Goal: Task Accomplishment & Management: Use online tool/utility

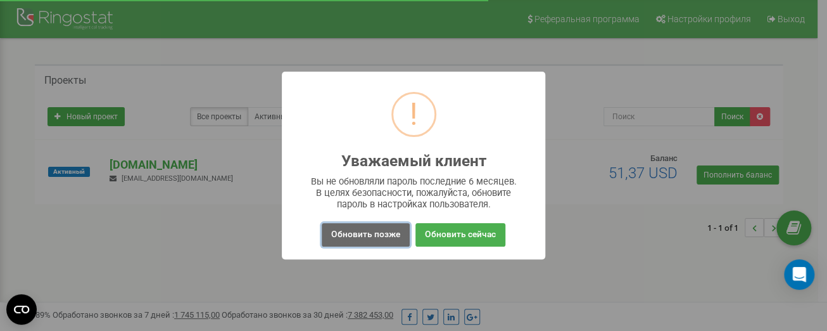
click at [363, 241] on button "Обновить позже" at bounding box center [366, 234] width 88 height 23
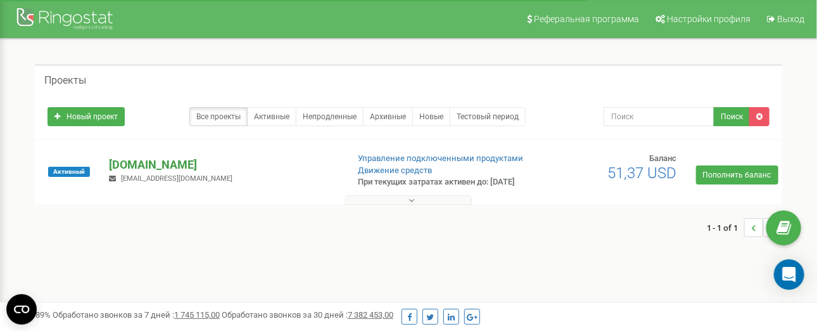
click at [155, 172] on p "[PERSON_NAME][DOMAIN_NAME]" at bounding box center [224, 165] width 228 height 16
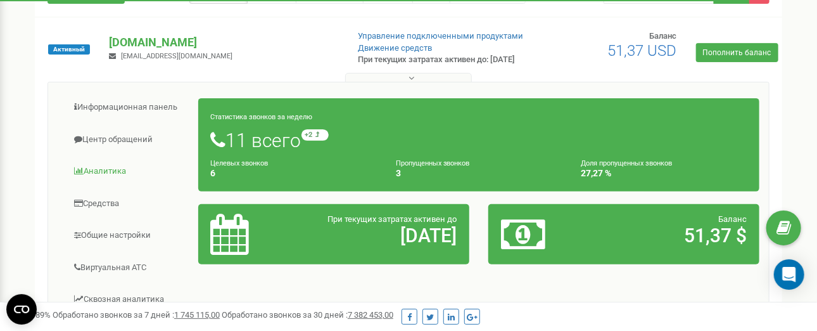
scroll to position [127, 0]
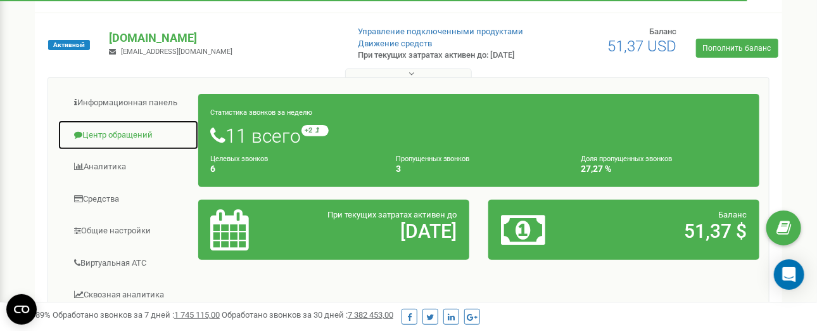
click at [146, 151] on link "Центр обращений" at bounding box center [128, 135] width 141 height 31
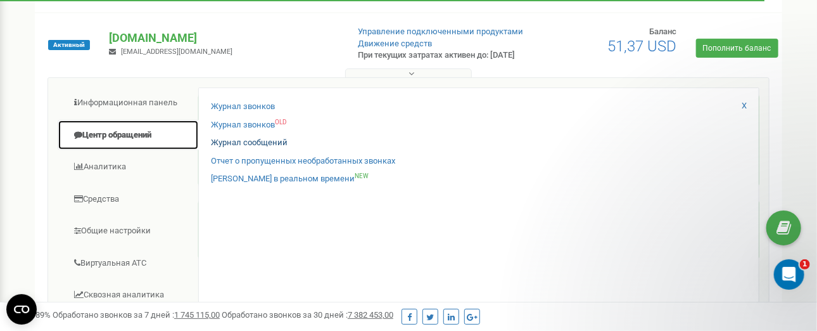
scroll to position [0, 0]
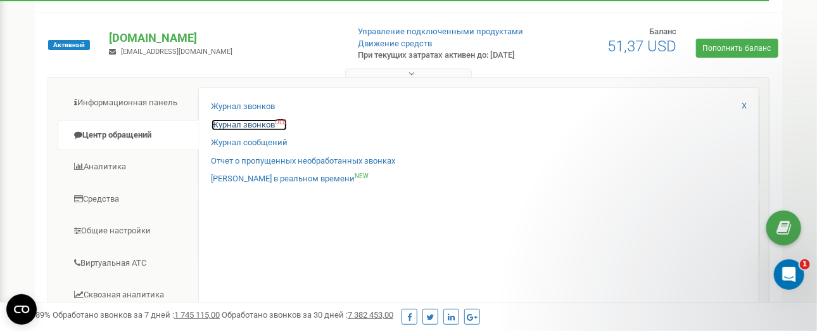
click at [259, 131] on link "Журнал звонков OLD" at bounding box center [249, 125] width 75 height 12
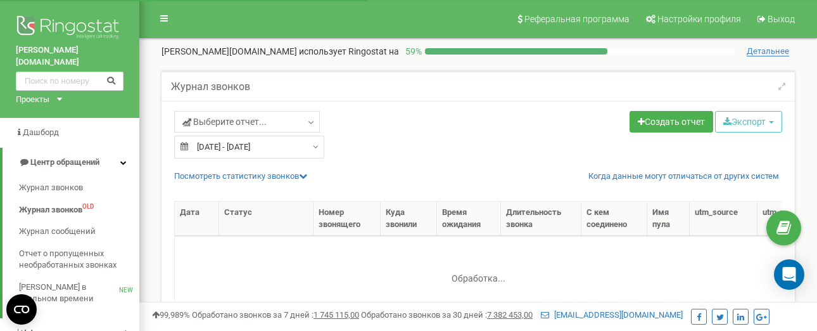
select select "50"
type input "[DATE]"
click at [233, 150] on input "[DATE] - [DATE]" at bounding box center [249, 147] width 150 height 23
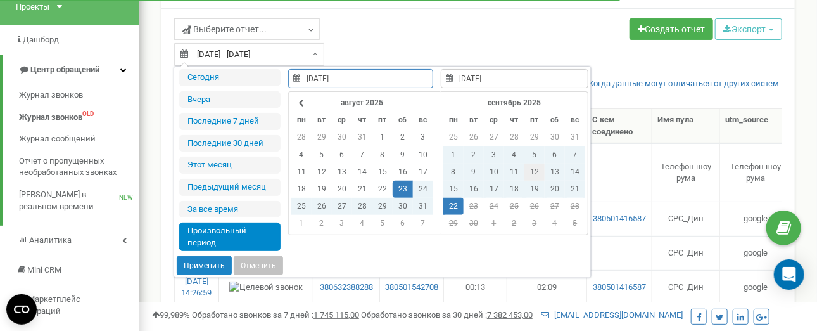
scroll to position [127, 0]
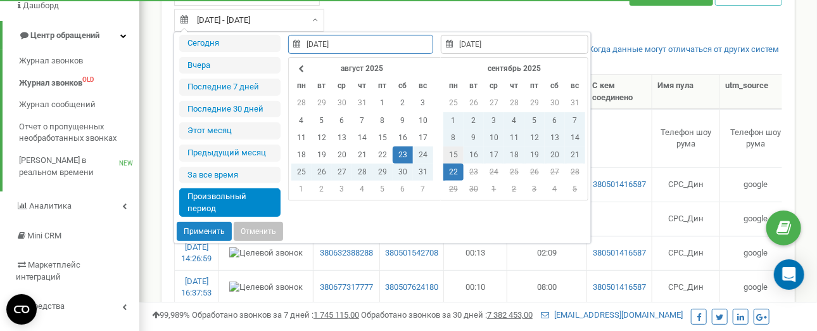
type input "[DATE]"
click at [449, 157] on td "15" at bounding box center [454, 154] width 20 height 17
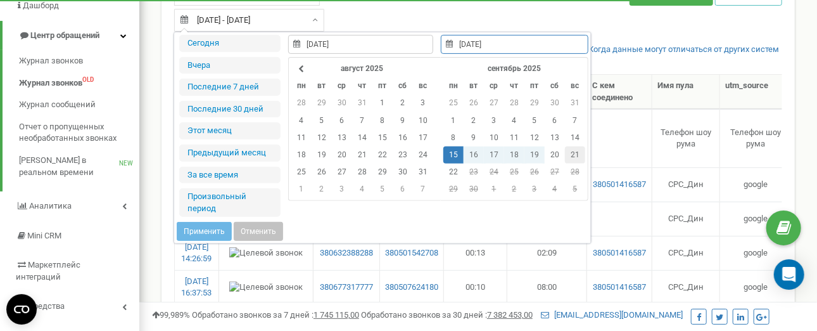
type input "[DATE]"
click at [574, 152] on td "21" at bounding box center [575, 154] width 20 height 17
type input "[DATE]"
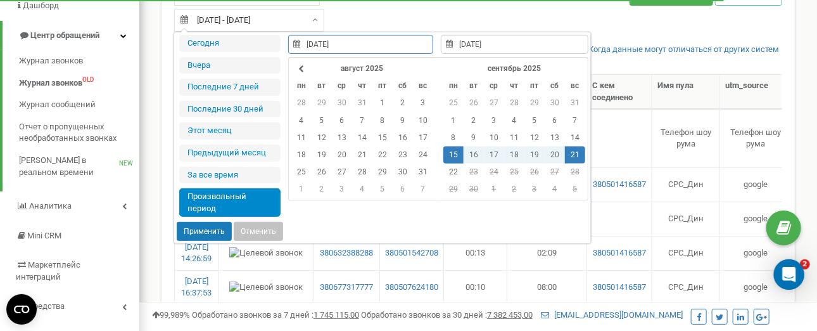
scroll to position [0, 0]
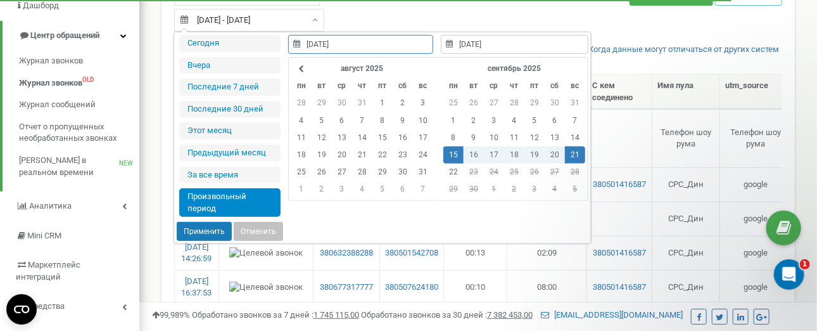
click at [200, 224] on button "Применить" at bounding box center [204, 231] width 55 height 19
type input "[DATE] - [DATE]"
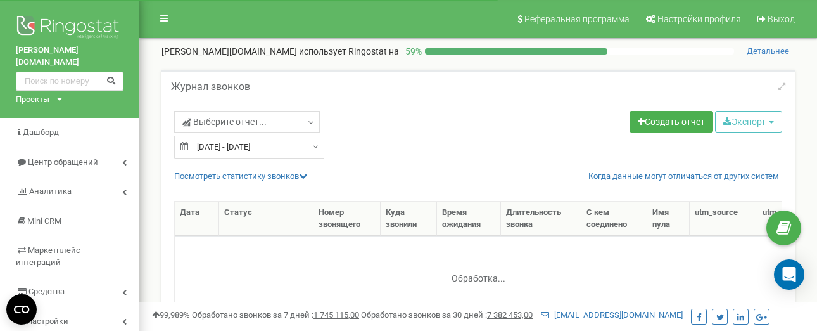
select select "50"
click at [739, 120] on button "Экспорт" at bounding box center [748, 122] width 67 height 22
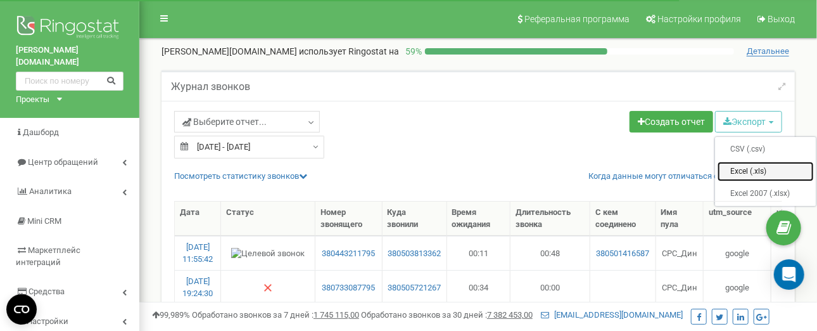
click at [767, 170] on link "Excel (.xls)" at bounding box center [766, 172] width 96 height 20
